Goal: Task Accomplishment & Management: Manage account settings

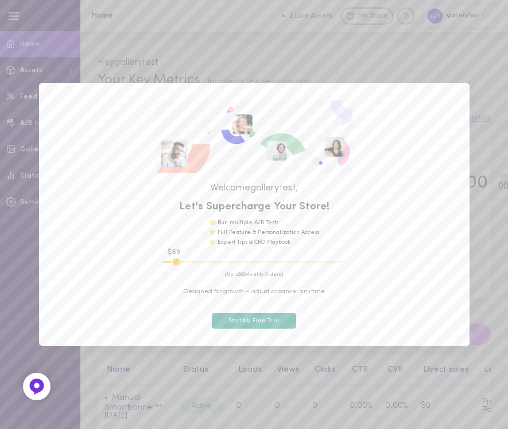
click at [278, 320] on button "Start My Free Trial" at bounding box center [254, 321] width 85 height 16
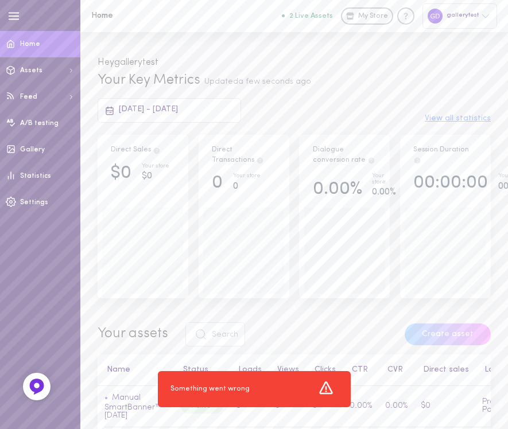
click at [435, 21] on div at bounding box center [434, 16] width 15 height 15
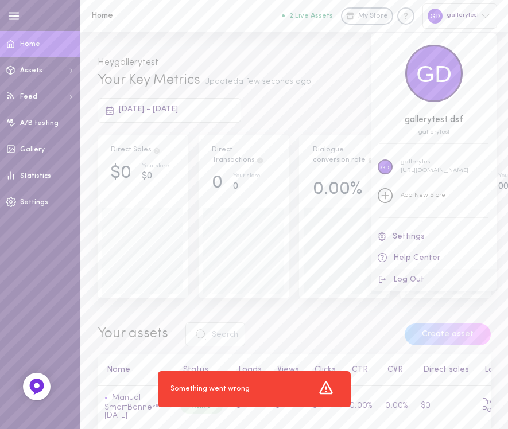
click at [415, 277] on button "Log Out" at bounding box center [434, 280] width 126 height 22
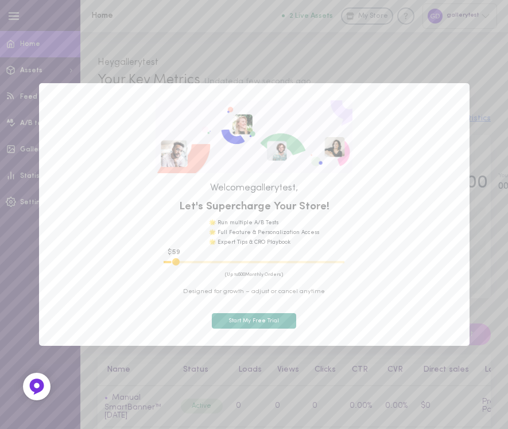
click at [285, 320] on button "Start My Free Trial" at bounding box center [254, 321] width 85 height 16
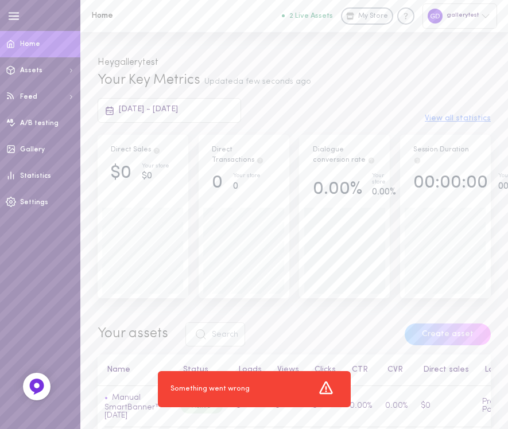
click at [461, 18] on div "gallerytest" at bounding box center [459, 15] width 75 height 25
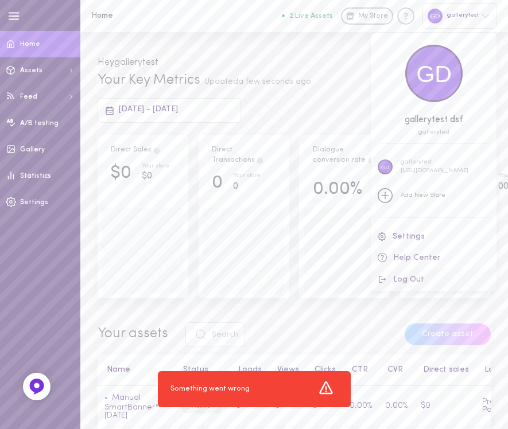
click at [412, 274] on button "Log Out" at bounding box center [434, 280] width 126 height 22
